Goal: Task Accomplishment & Management: Manage account settings

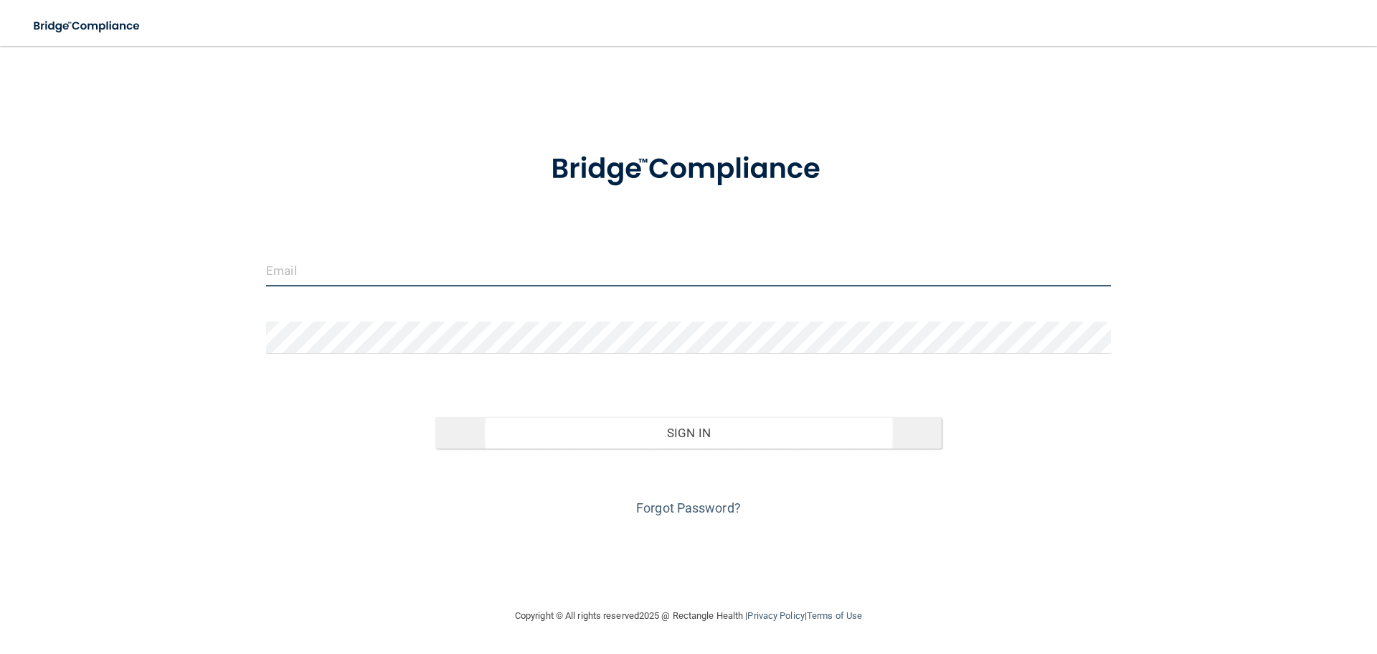
type input "pgarcia@rectanglehealth.com"
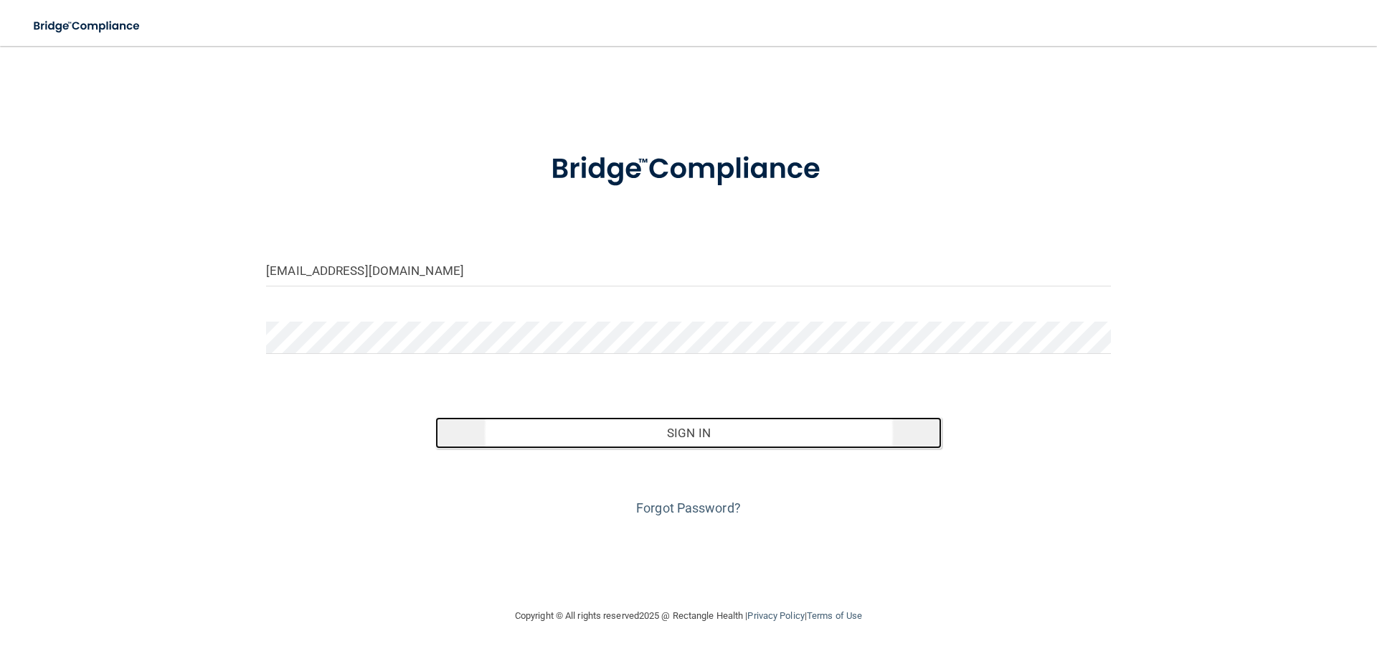
click at [694, 440] on button "Sign In" at bounding box center [688, 433] width 507 height 32
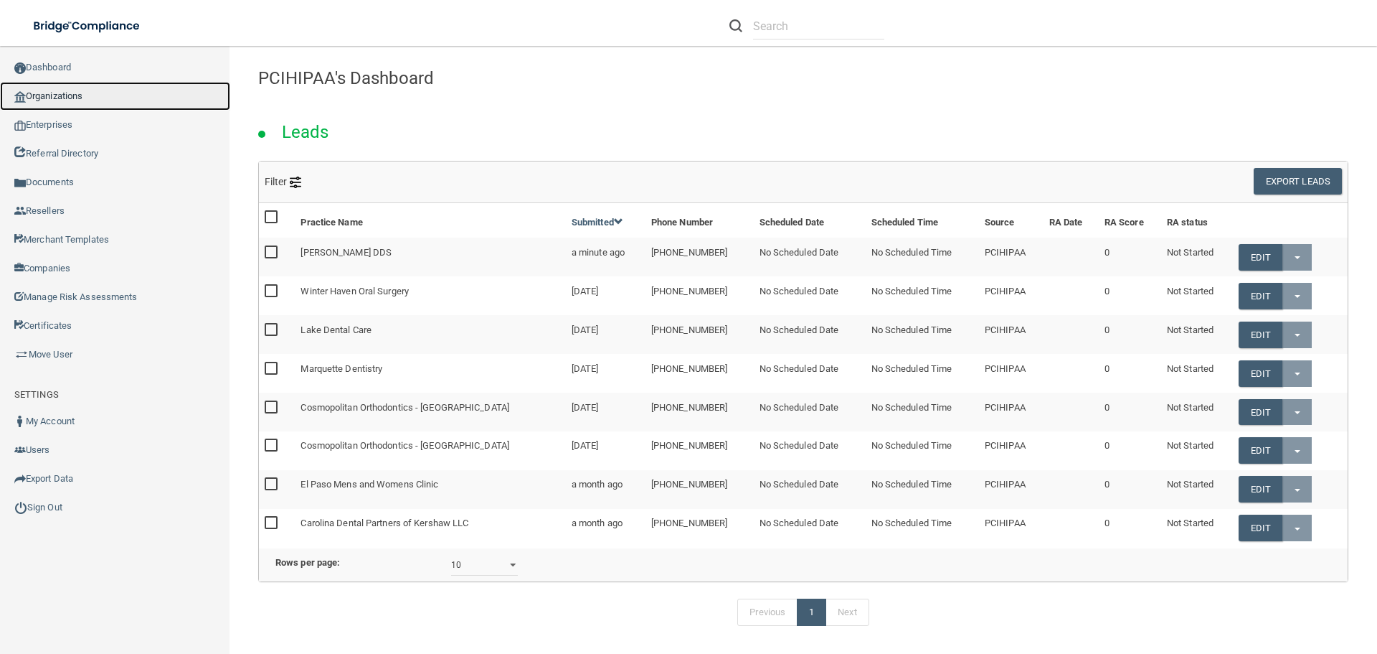
click at [127, 94] on link "Organizations" at bounding box center [115, 96] width 230 height 29
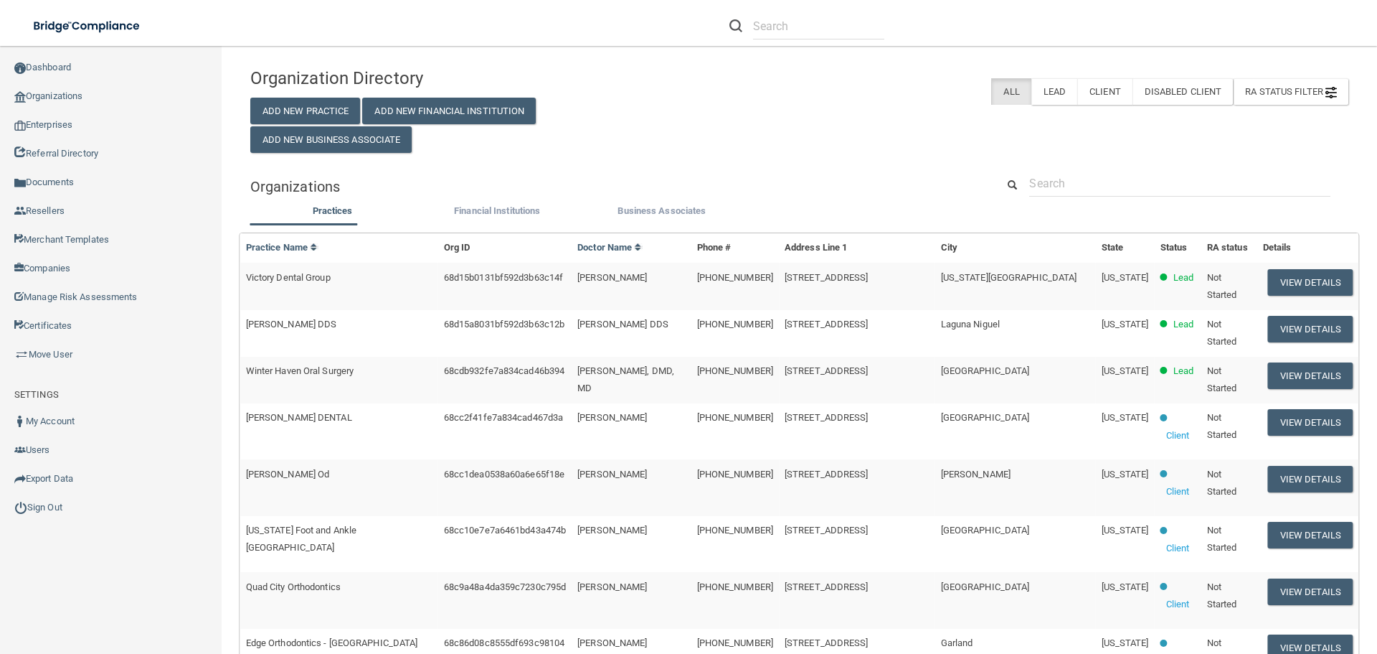
click at [1067, 160] on div "Organization Directory Add New Practice Add New Financial Institution Add New B…" at bounding box center [799, 591] width 1098 height 1063
drag, startPoint x: 1043, startPoint y: 179, endPoint x: 1057, endPoint y: 184, distance: 15.0
click at [1043, 179] on input "text" at bounding box center [1179, 183] width 301 height 27
paste input "[PERSON_NAME] DDS MS PLLC"
type input "[PERSON_NAME] DDS MS PLLC"
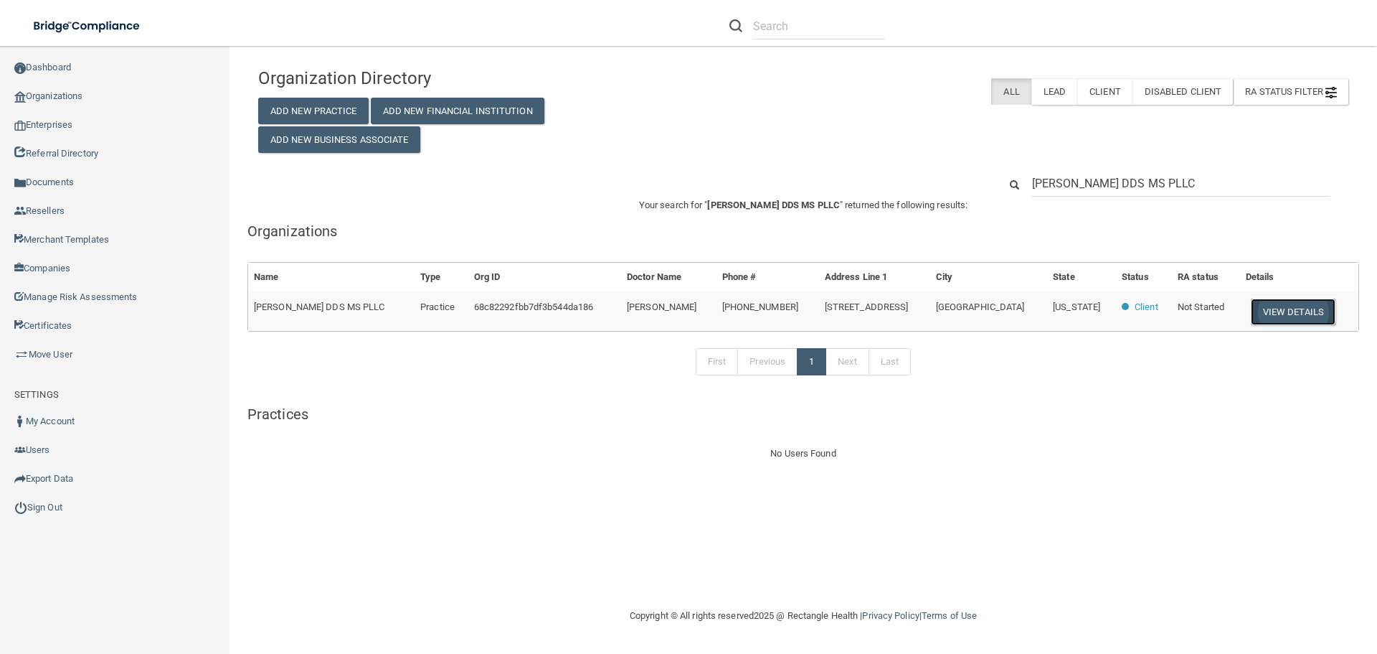
click at [1284, 312] on button "View Details" at bounding box center [1293, 311] width 85 height 27
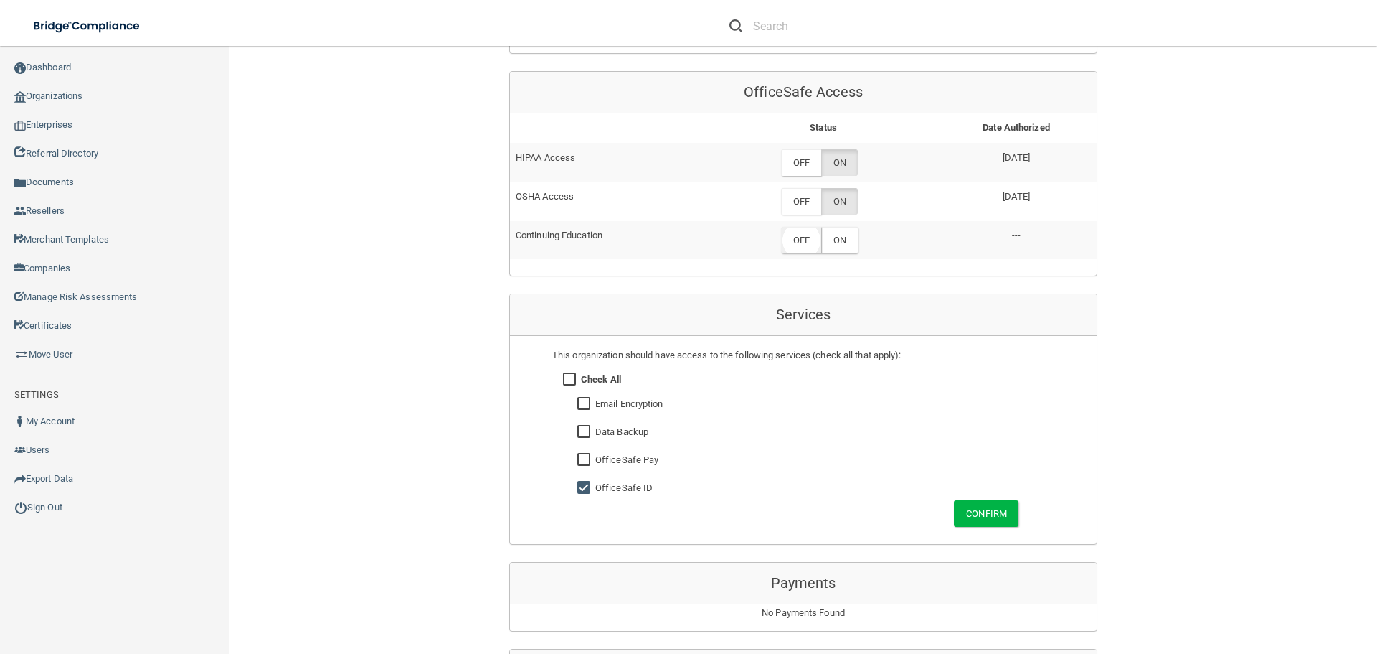
scroll to position [646, 0]
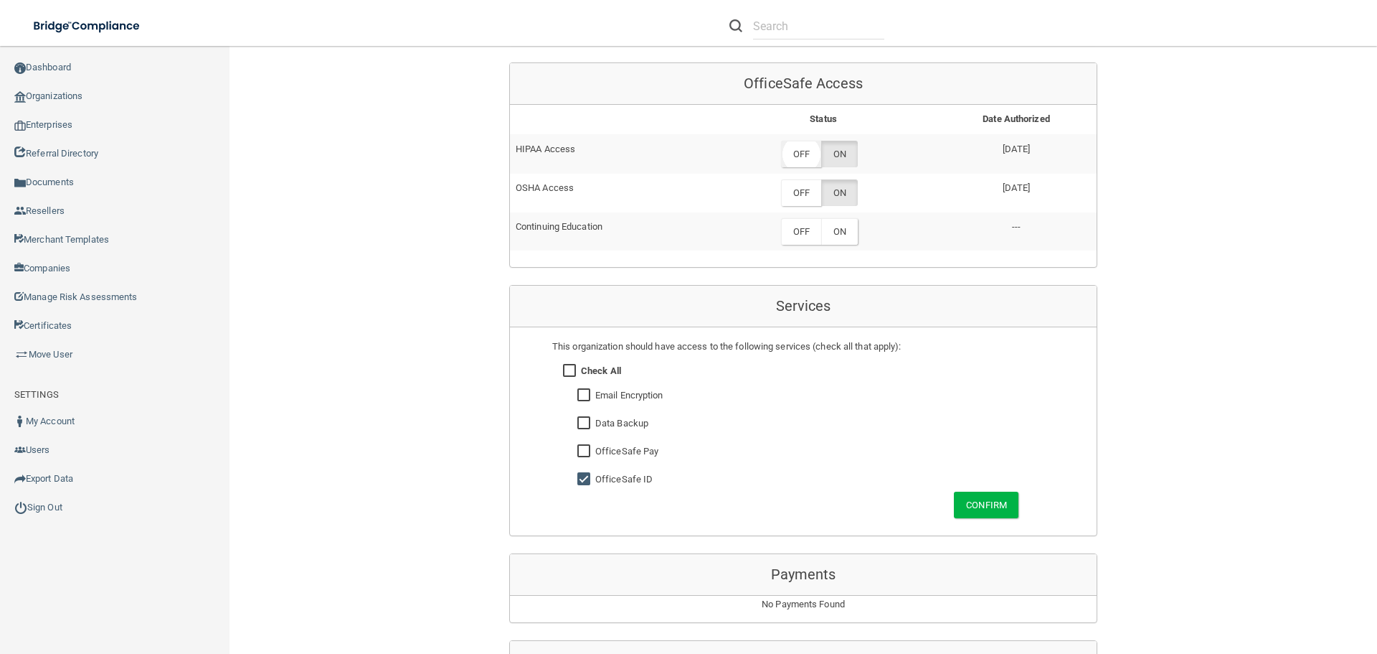
click at [807, 154] on label "OFF" at bounding box center [801, 154] width 40 height 27
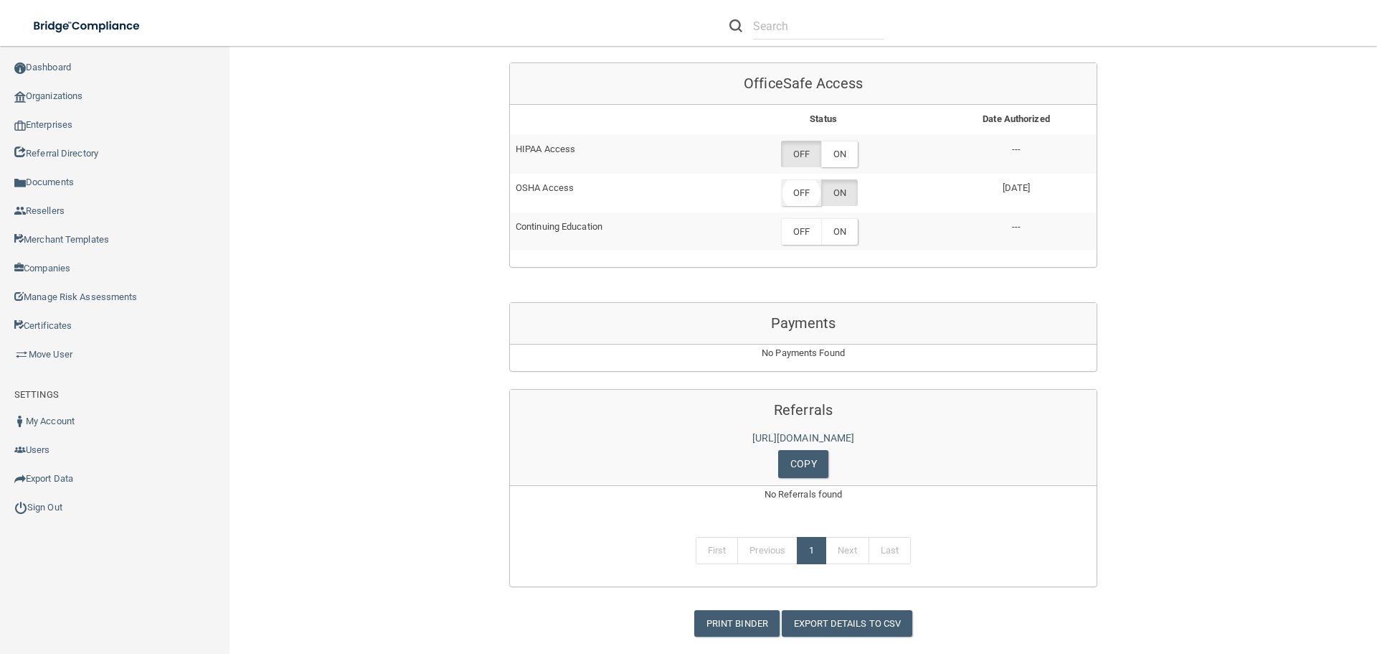
click at [805, 197] on label "OFF" at bounding box center [801, 192] width 40 height 27
click at [1245, 395] on div "Back Enterprise » Organization 68c82292fbb7df3b544da186 uuid: 9c1d8187-4375-4e3…" at bounding box center [803, 5] width 1090 height 1263
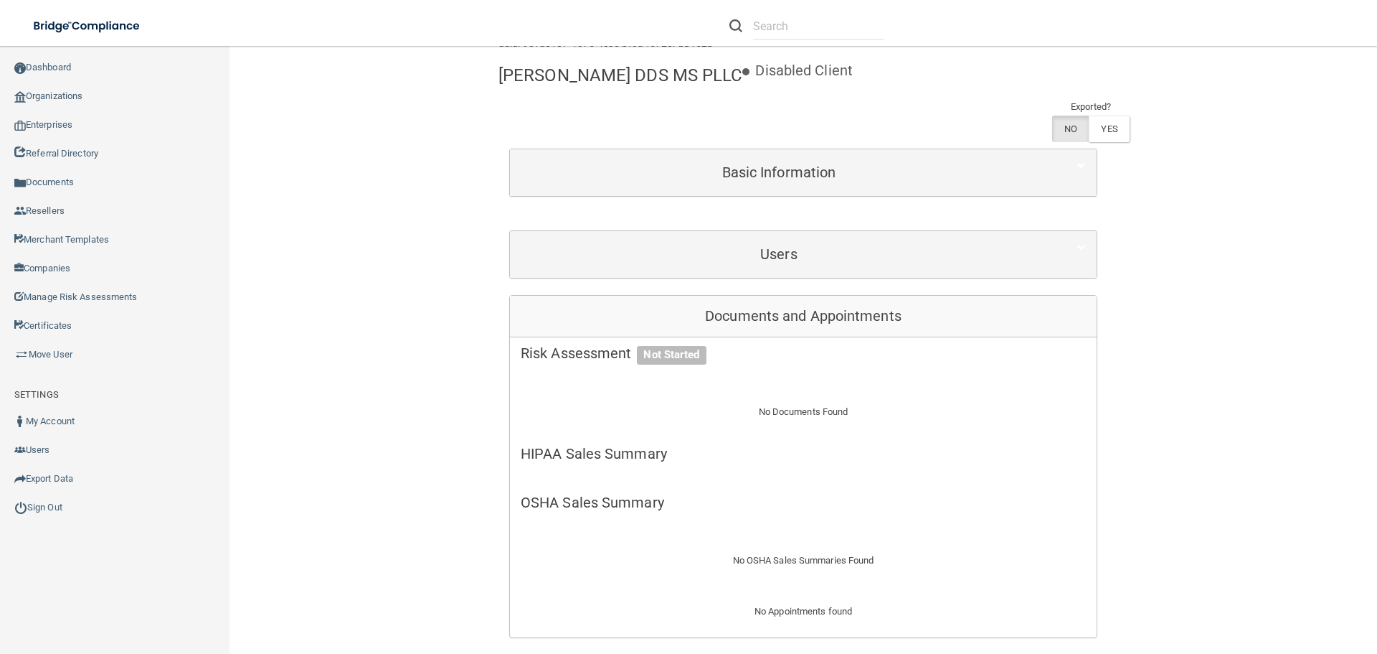
scroll to position [0, 0]
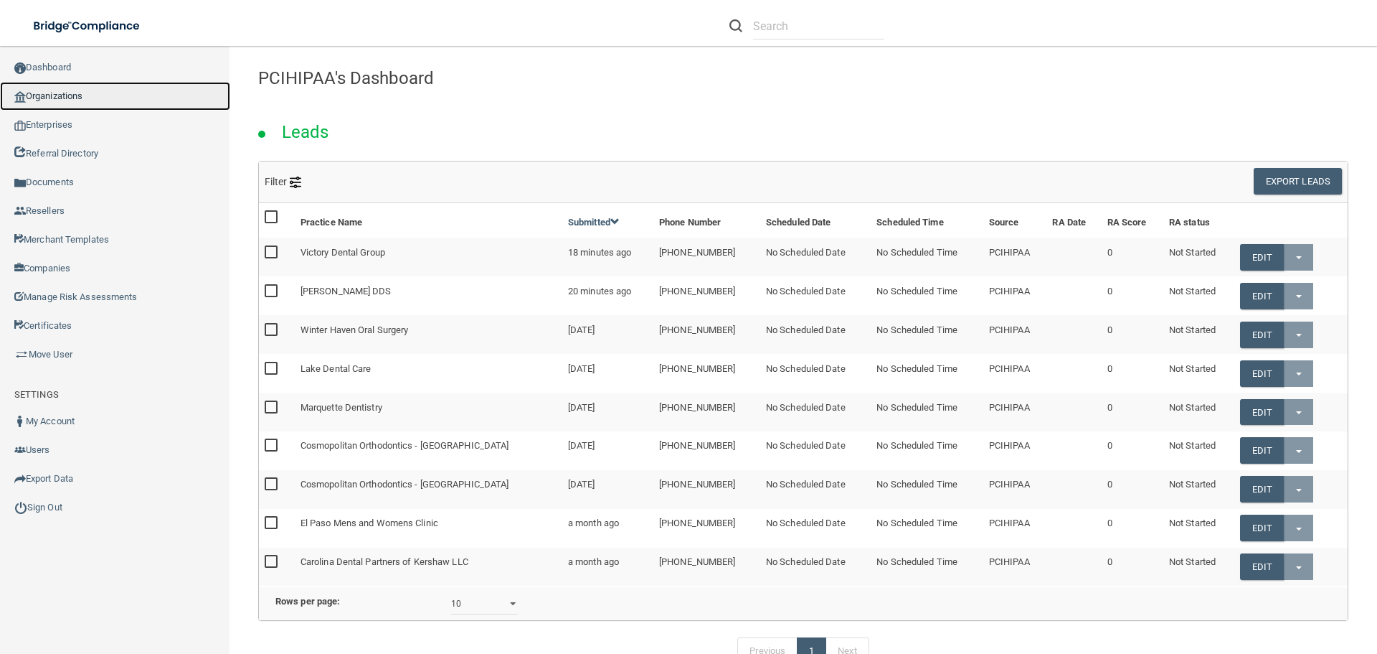
click at [96, 89] on link "Organizations" at bounding box center [115, 96] width 230 height 29
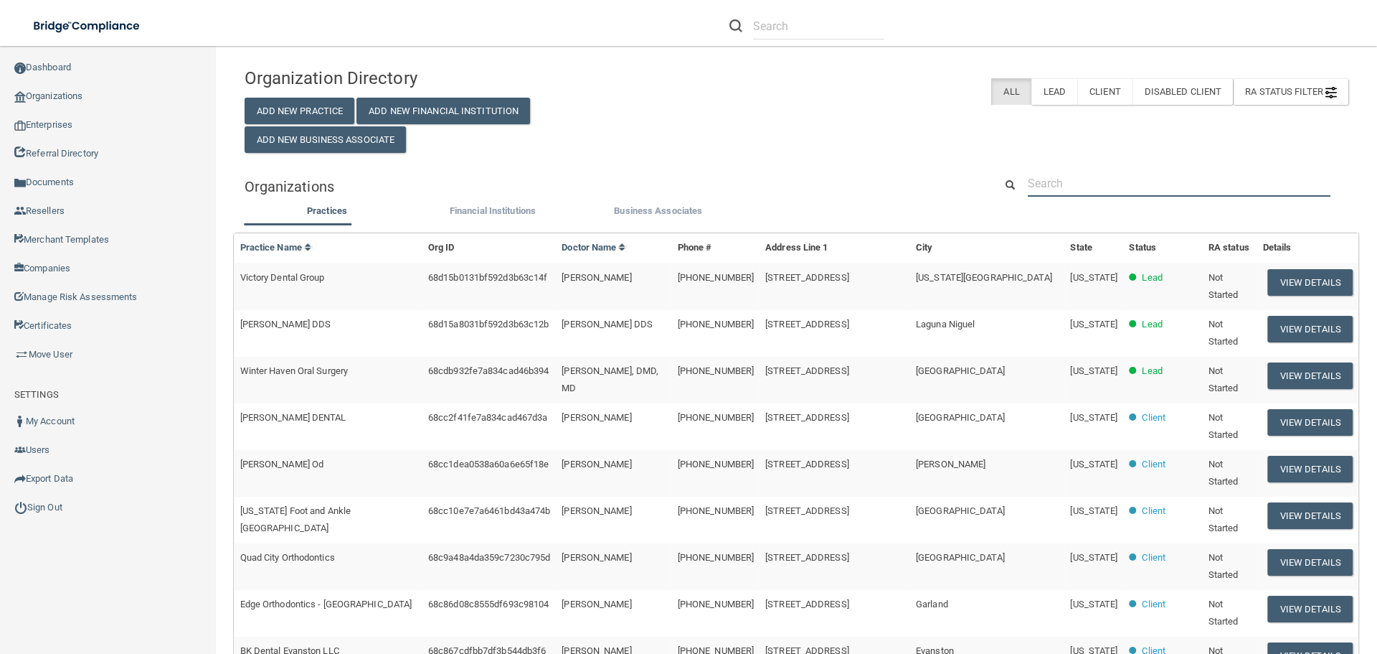
click at [1132, 189] on input "text" at bounding box center [1179, 183] width 303 height 27
paste input "[PERSON_NAME] DDS PA"
type input "[PERSON_NAME] DDS PA"
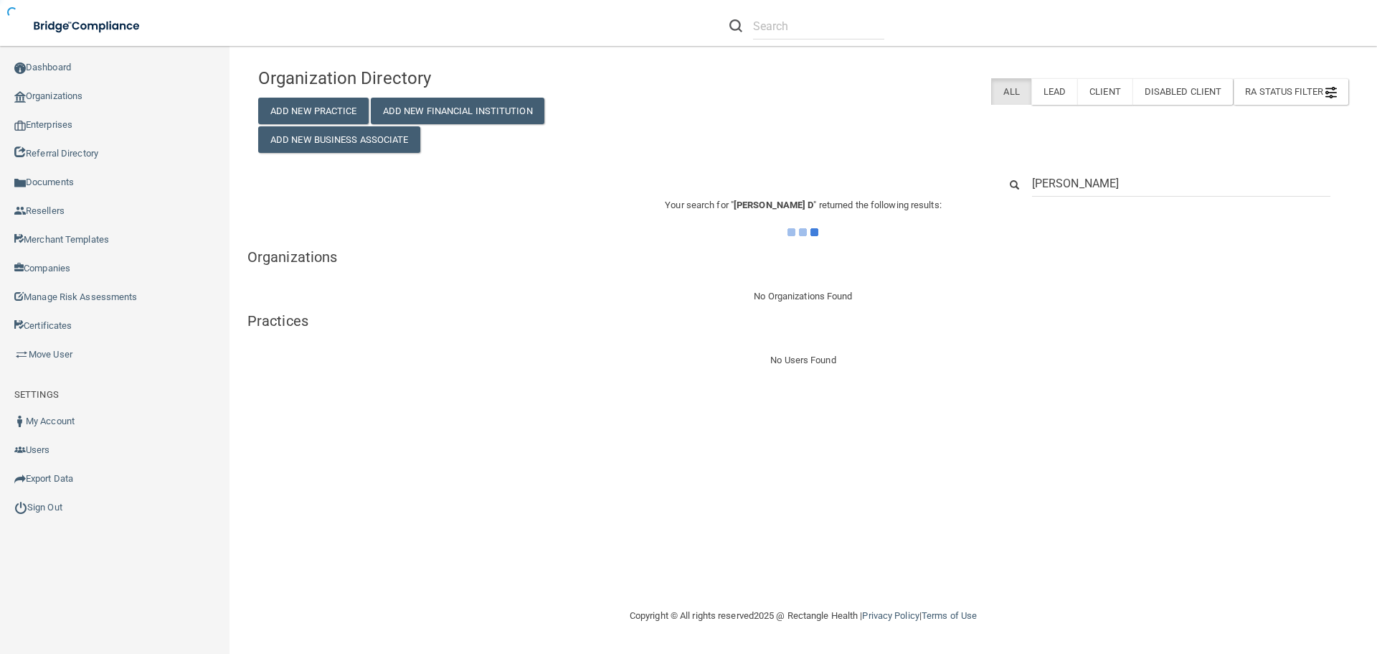
type input "[PERSON_NAME]"
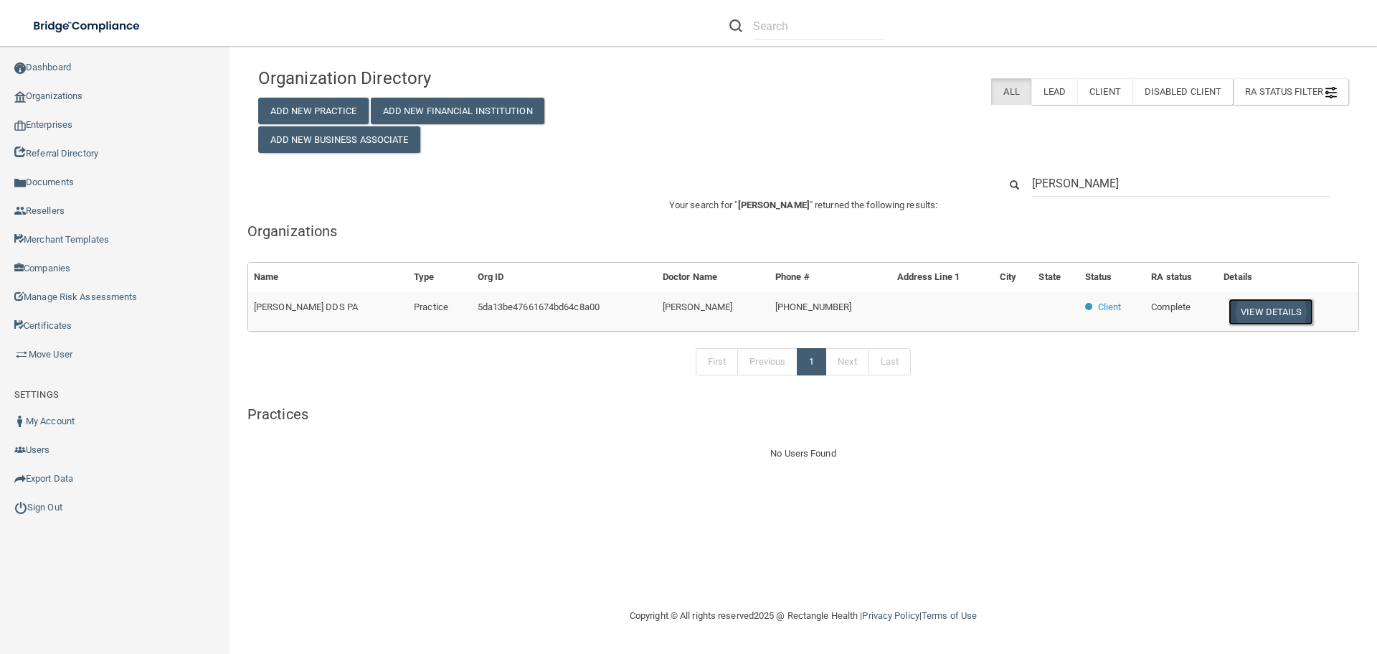
click at [1269, 316] on button "View Details" at bounding box center [1271, 311] width 85 height 27
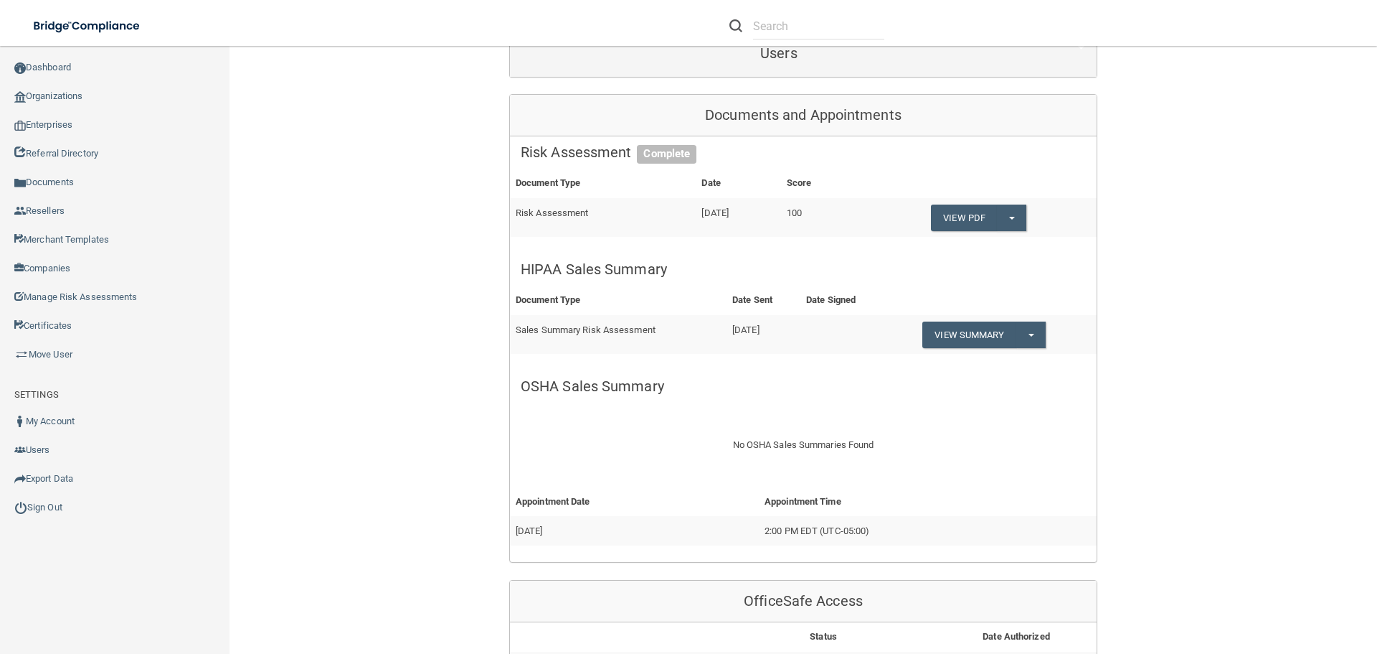
scroll to position [574, 0]
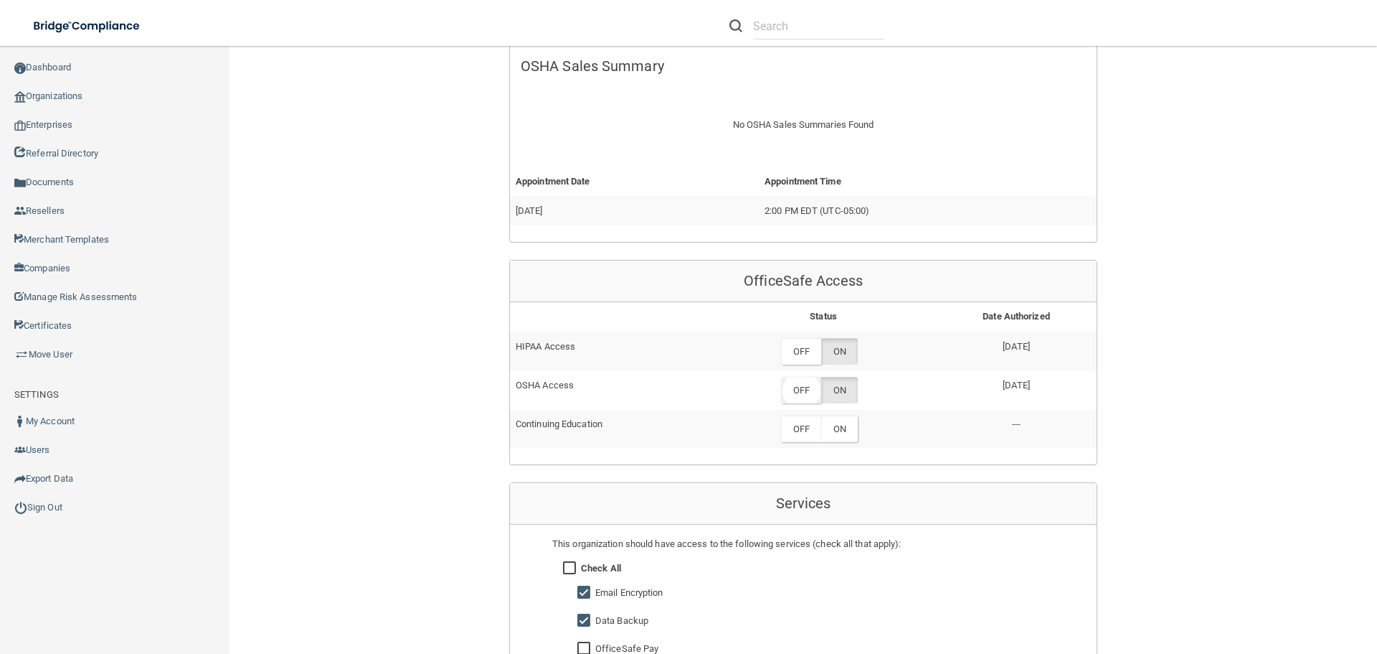
drag, startPoint x: 811, startPoint y: 351, endPoint x: 807, endPoint y: 385, distance: 34.0
click at [811, 350] on label "OFF" at bounding box center [801, 351] width 40 height 27
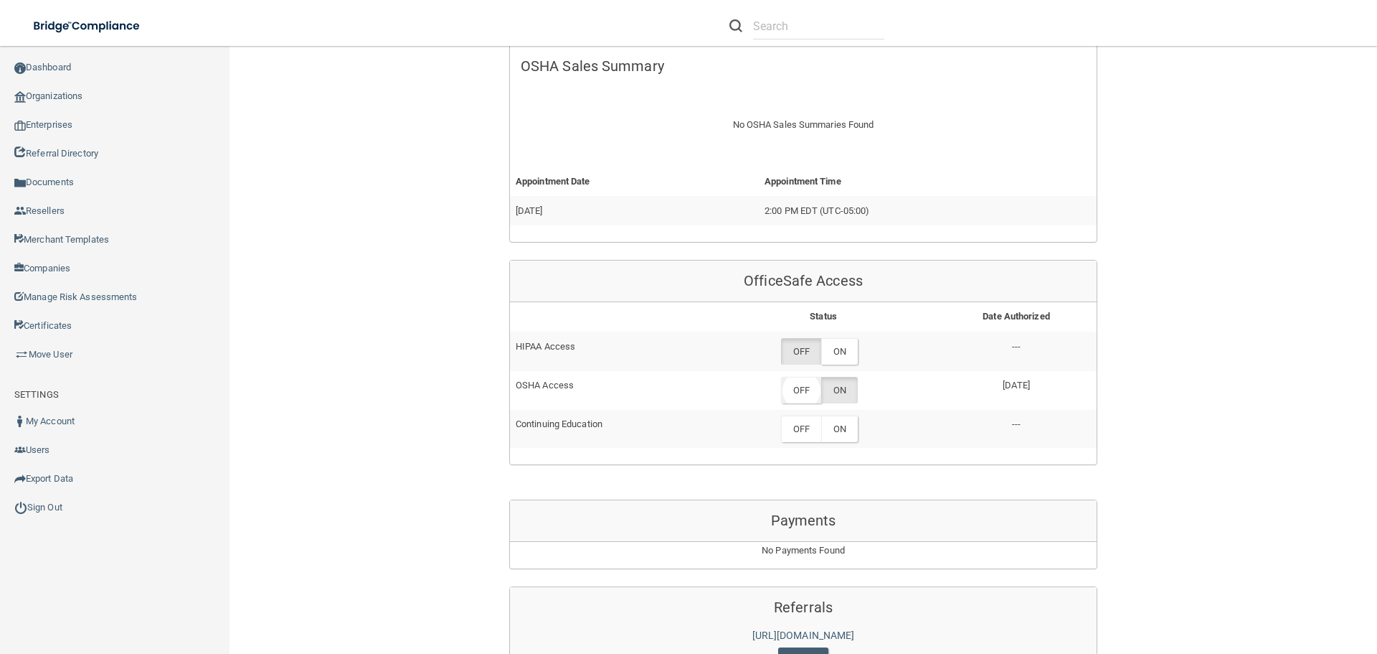
click at [801, 394] on label "OFF" at bounding box center [801, 390] width 40 height 27
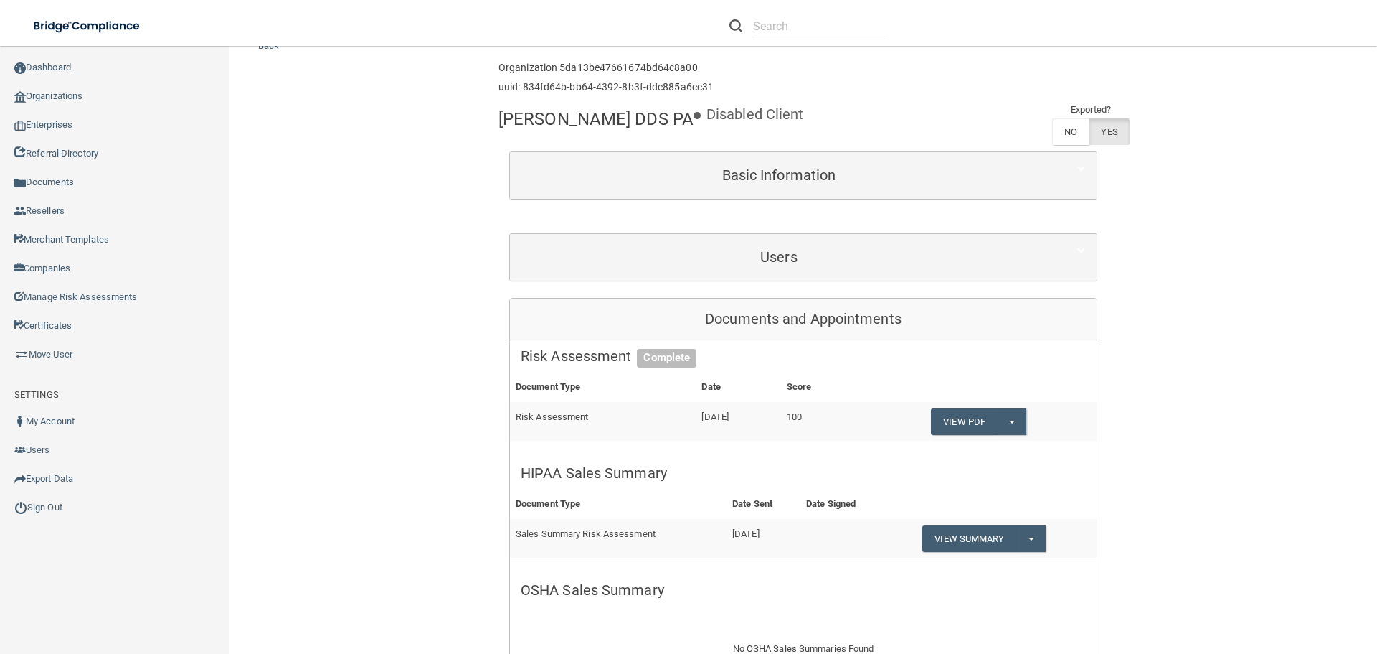
scroll to position [0, 0]
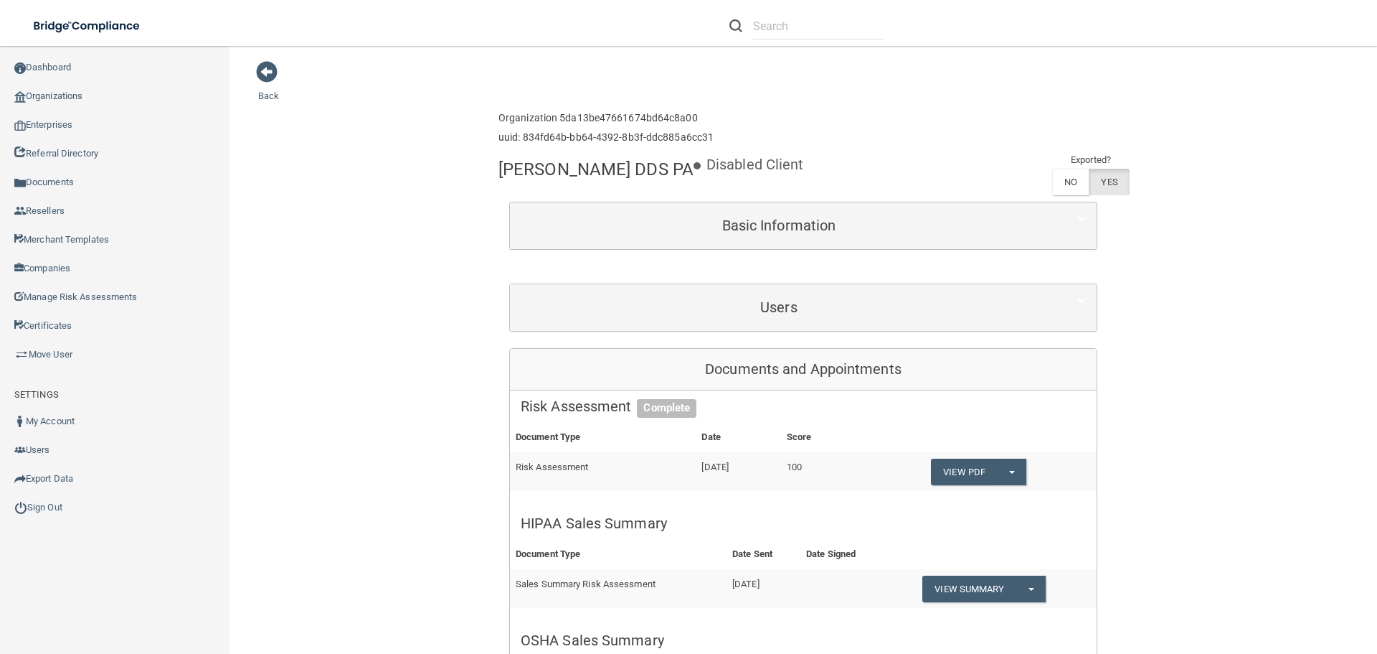
drag, startPoint x: 496, startPoint y: 169, endPoint x: 681, endPoint y: 152, distance: 185.1
click at [692, 171] on h4 "[PERSON_NAME] DDS PA" at bounding box center [596, 169] width 195 height 19
copy h4 "[PERSON_NAME] DDS PA"
